Goal: Navigation & Orientation: Find specific page/section

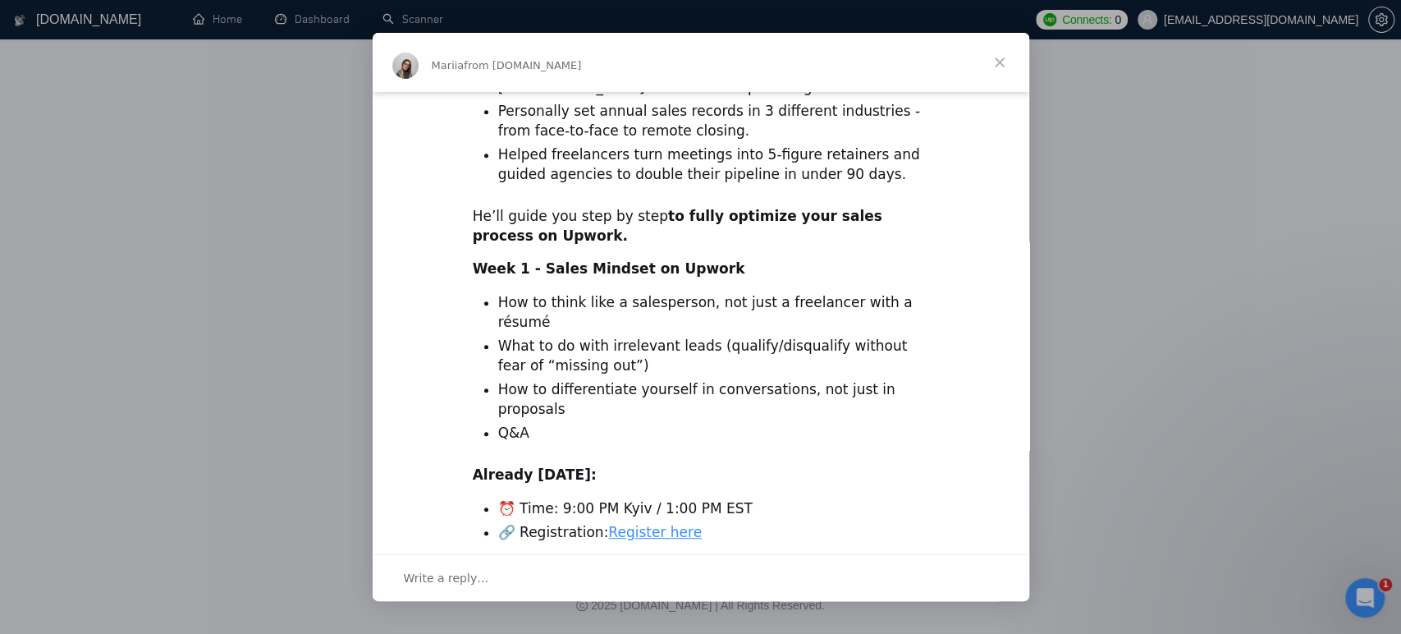
scroll to position [556, 0]
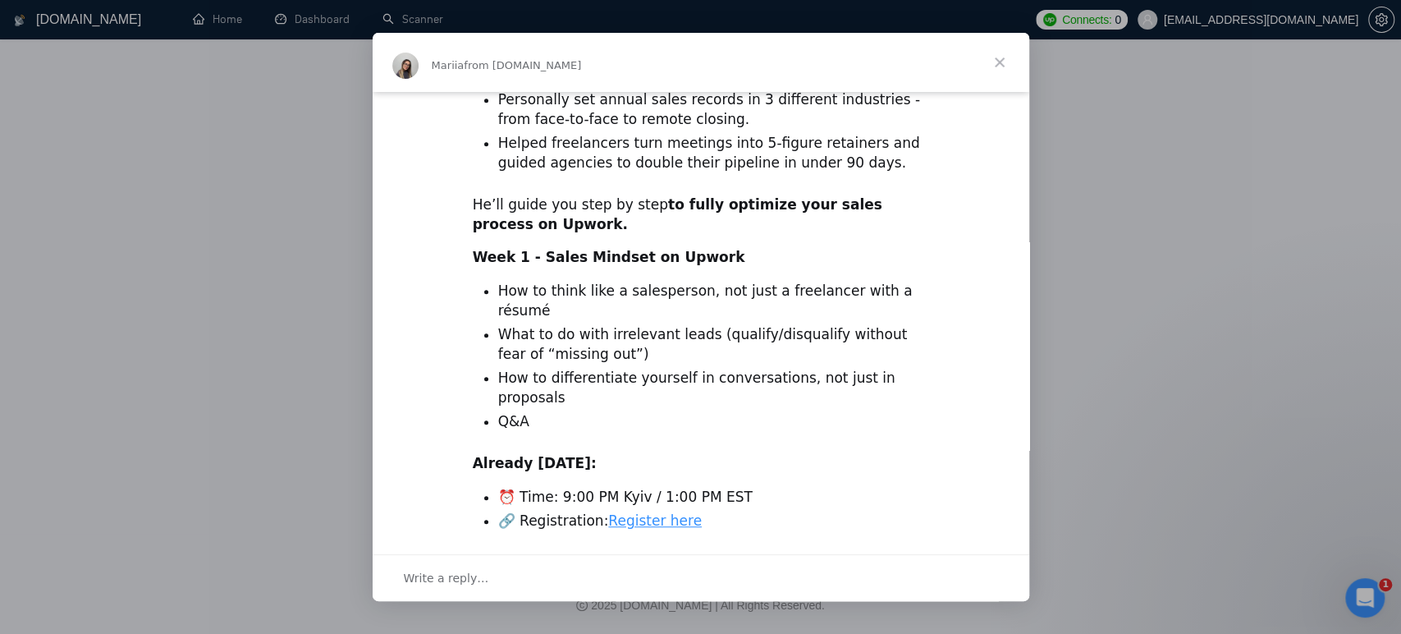
click at [1011, 72] on span "Close" at bounding box center [999, 62] width 59 height 59
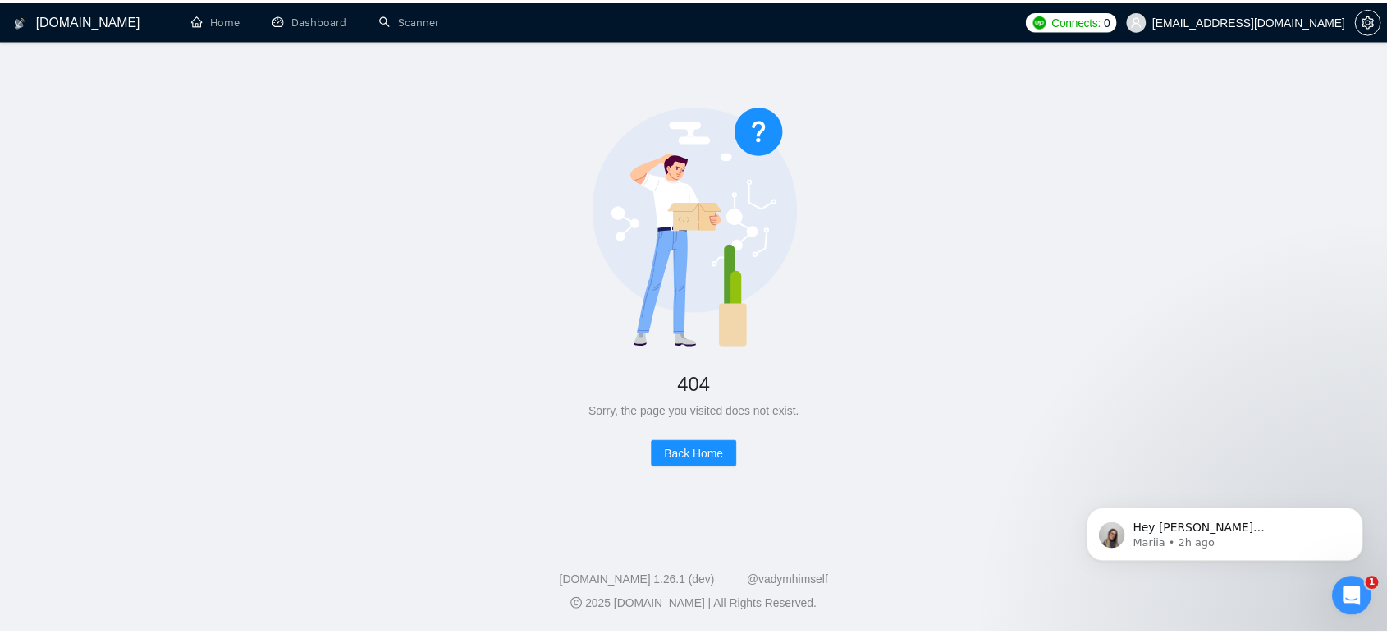
scroll to position [0, 0]
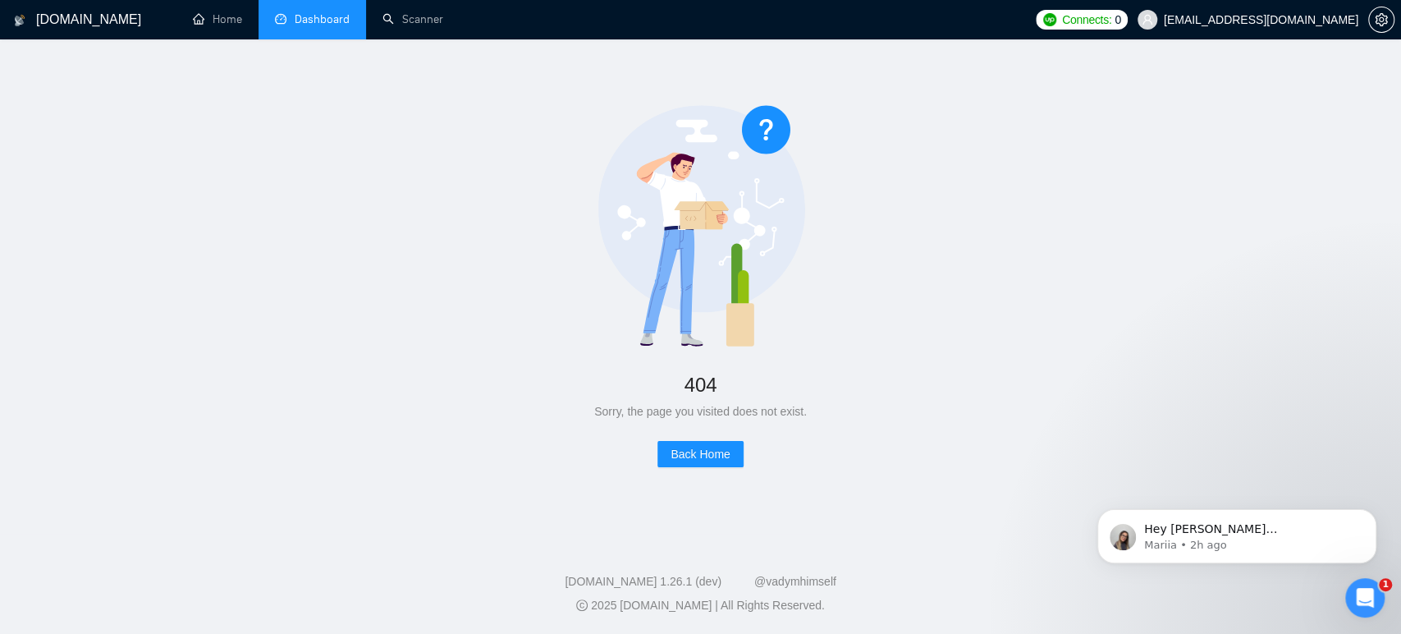
click at [331, 26] on link "Dashboard" at bounding box center [312, 19] width 75 height 14
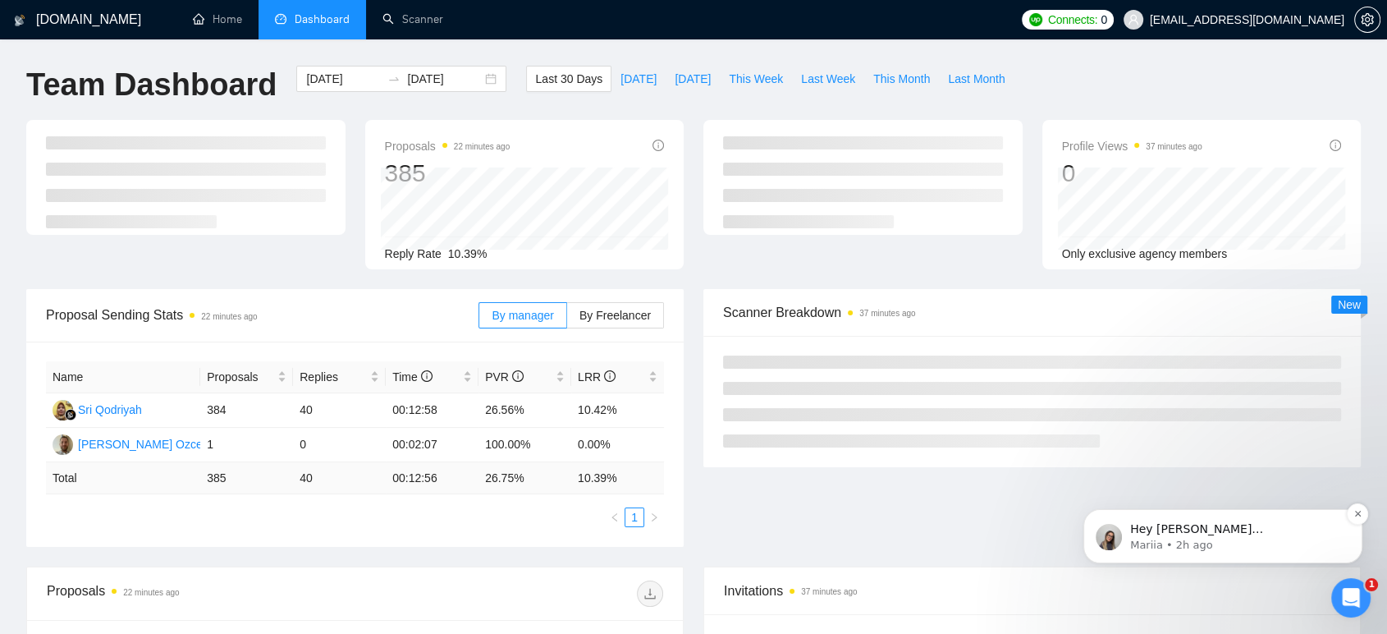
click at [1200, 598] on span "Hey [PERSON_NAME][EMAIL_ADDRESS][DOMAIN_NAME], Looks like your Upwork agency Li…" at bounding box center [1235, 642] width 210 height 241
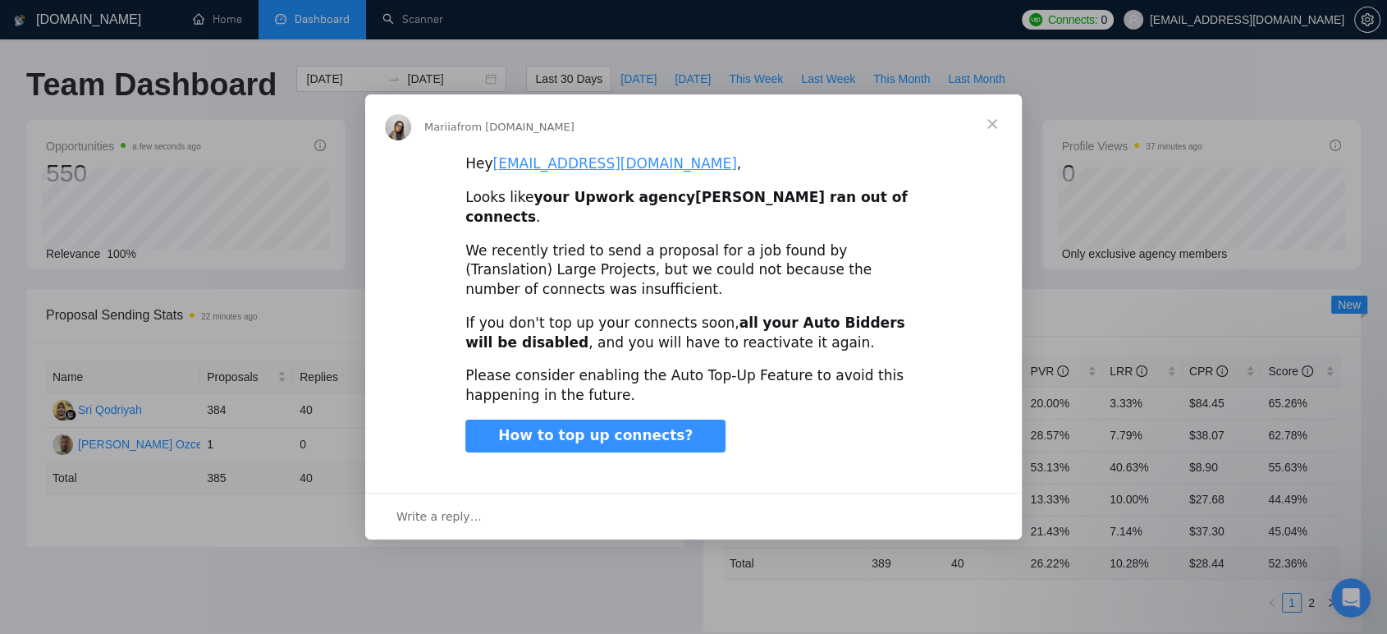
click at [987, 136] on span "Close" at bounding box center [992, 123] width 59 height 59
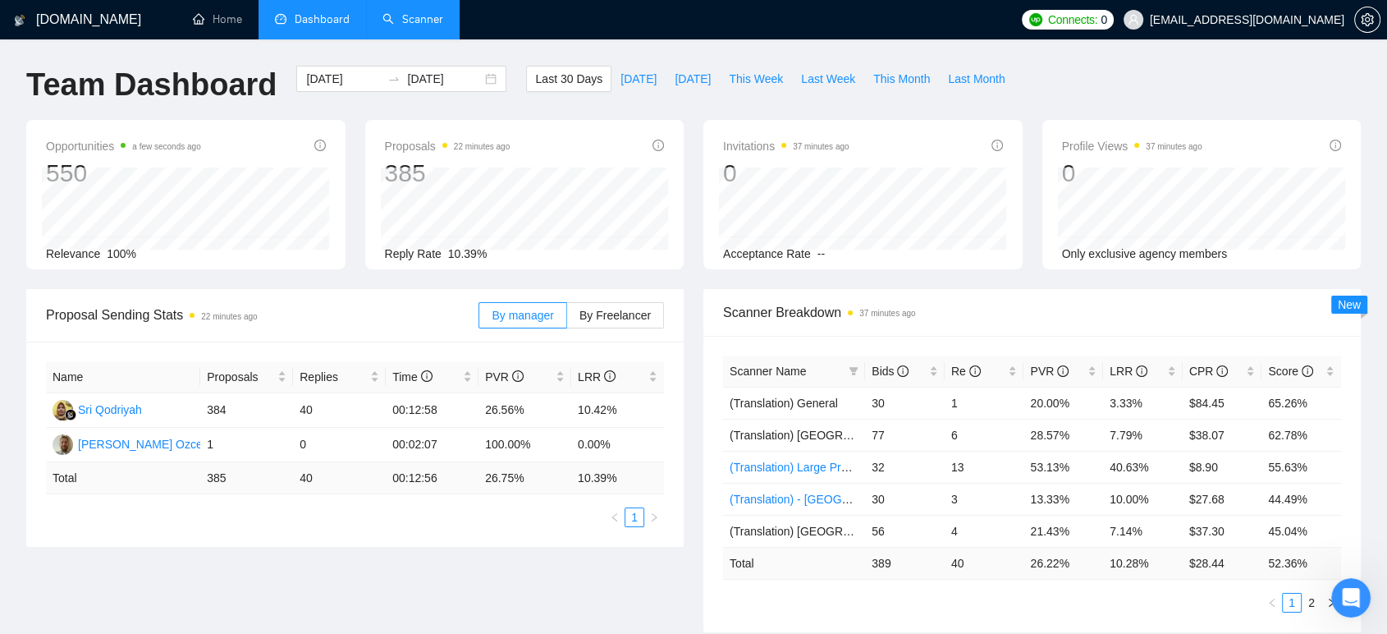
click at [416, 12] on link "Scanner" at bounding box center [412, 19] width 61 height 14
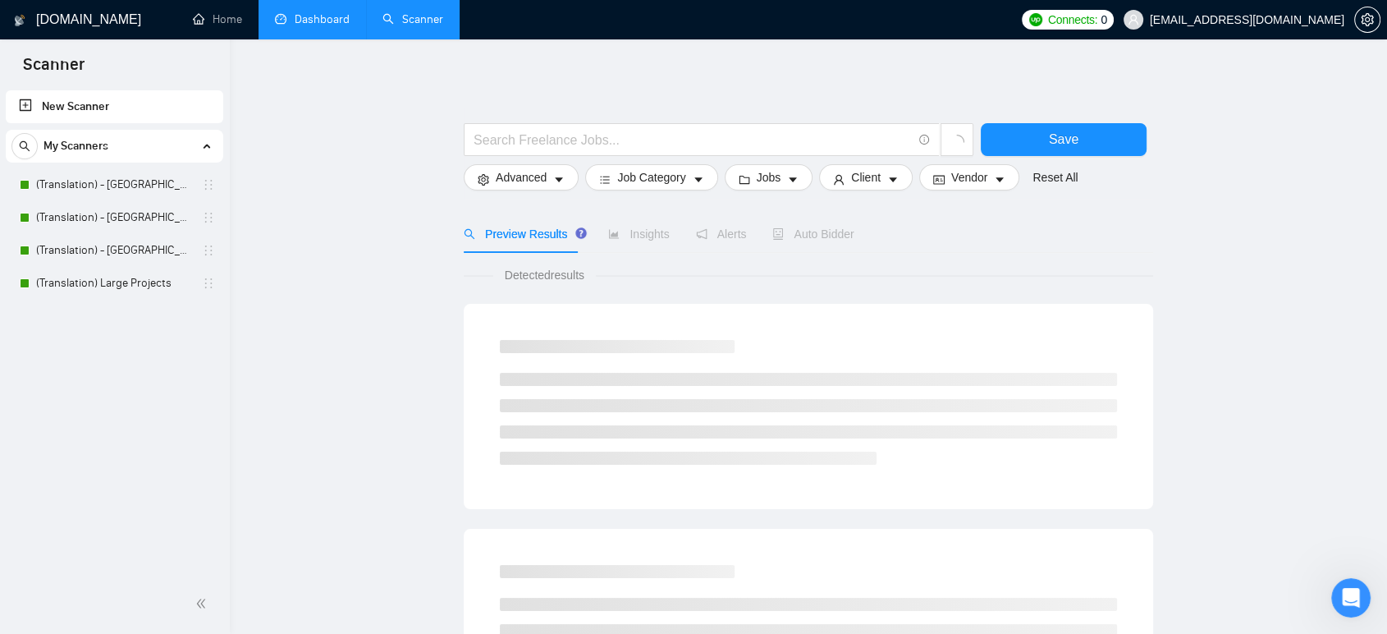
click at [300, 25] on link "Dashboard" at bounding box center [312, 19] width 75 height 14
